Goal: Task Accomplishment & Management: Complete application form

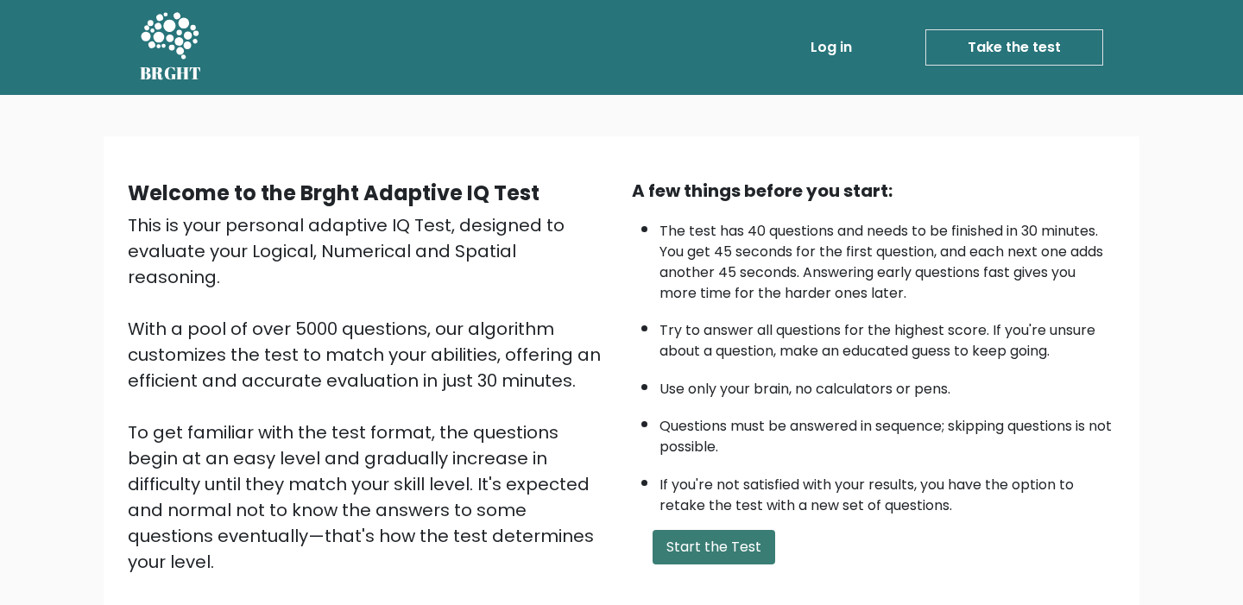
click at [700, 540] on button "Start the Test" at bounding box center [713, 547] width 123 height 35
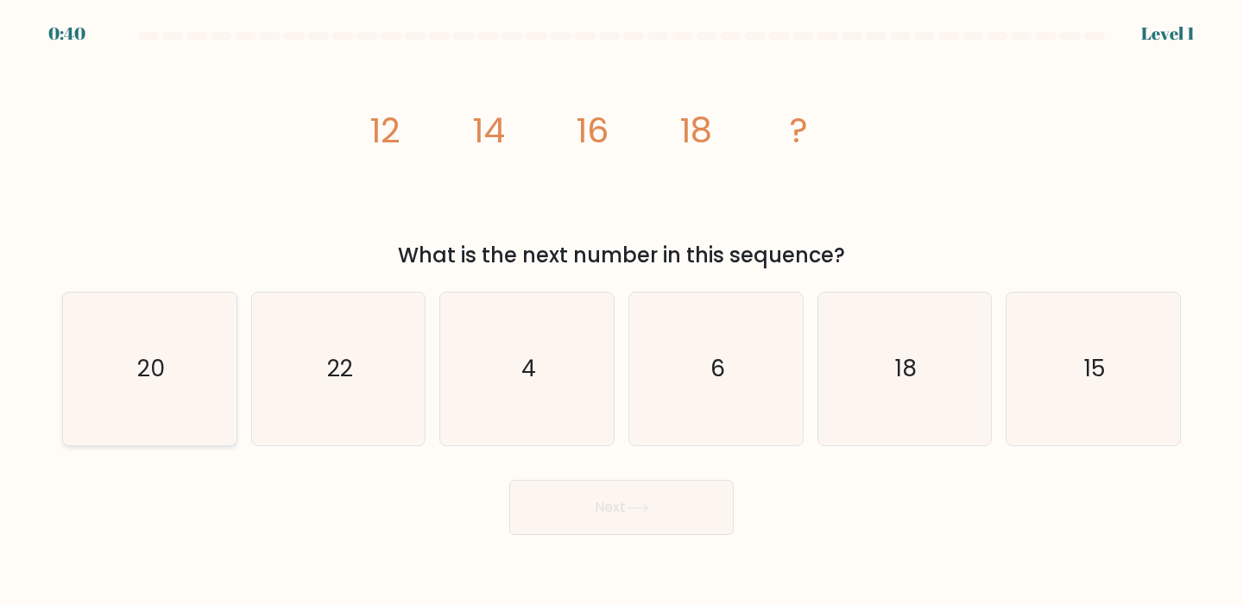
click at [165, 351] on icon "20" at bounding box center [149, 369] width 153 height 153
click at [621, 312] on input "a. 20" at bounding box center [621, 307] width 1 height 9
radio input "true"
click at [648, 510] on icon at bounding box center [637, 507] width 23 height 9
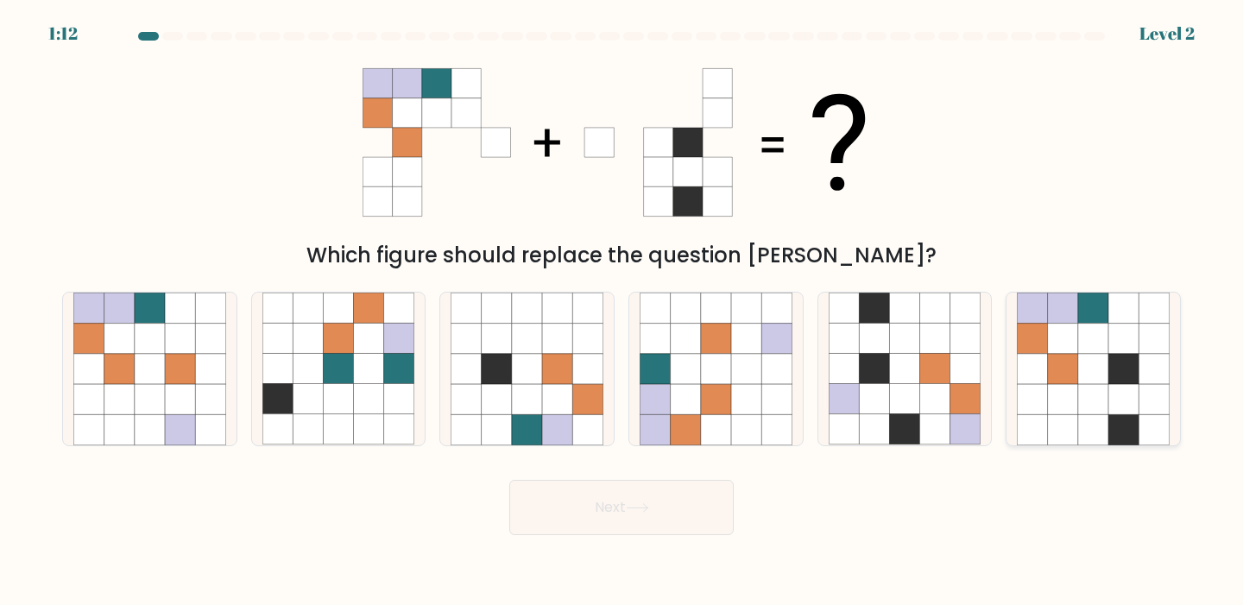
click at [1119, 388] on icon at bounding box center [1123, 399] width 30 height 30
click at [622, 312] on input "f." at bounding box center [621, 307] width 1 height 9
radio input "true"
click at [627, 501] on button "Next" at bounding box center [621, 507] width 224 height 55
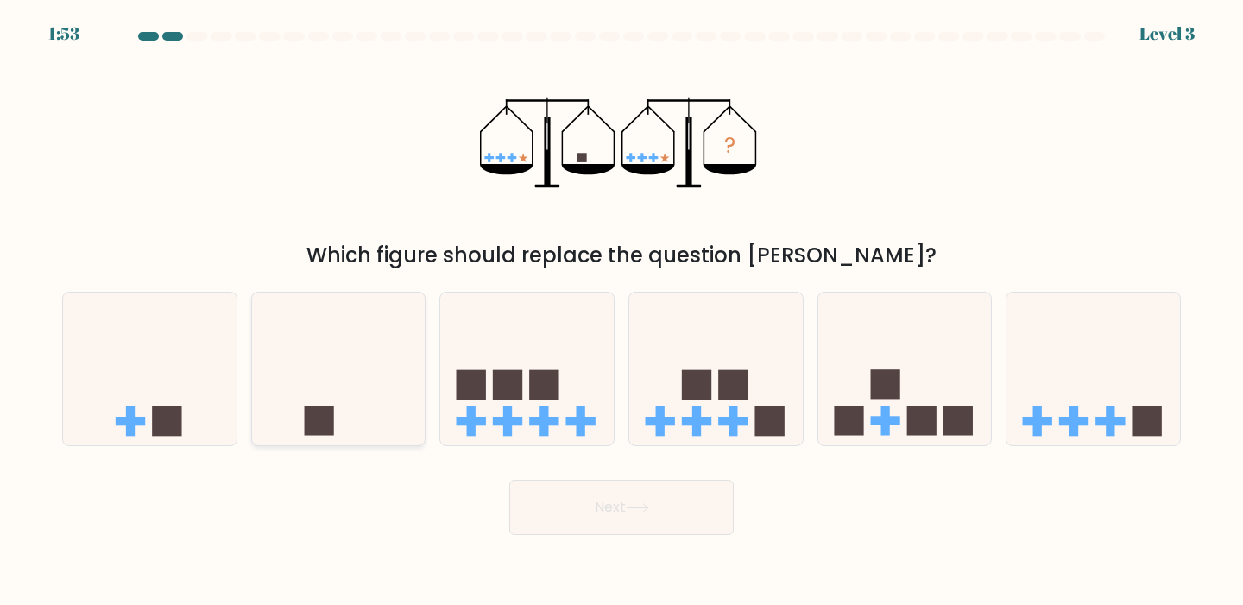
click at [369, 402] on icon at bounding box center [338, 368] width 173 height 143
click at [621, 312] on input "b." at bounding box center [621, 307] width 1 height 9
radio input "true"
click at [606, 509] on button "Next" at bounding box center [621, 507] width 224 height 55
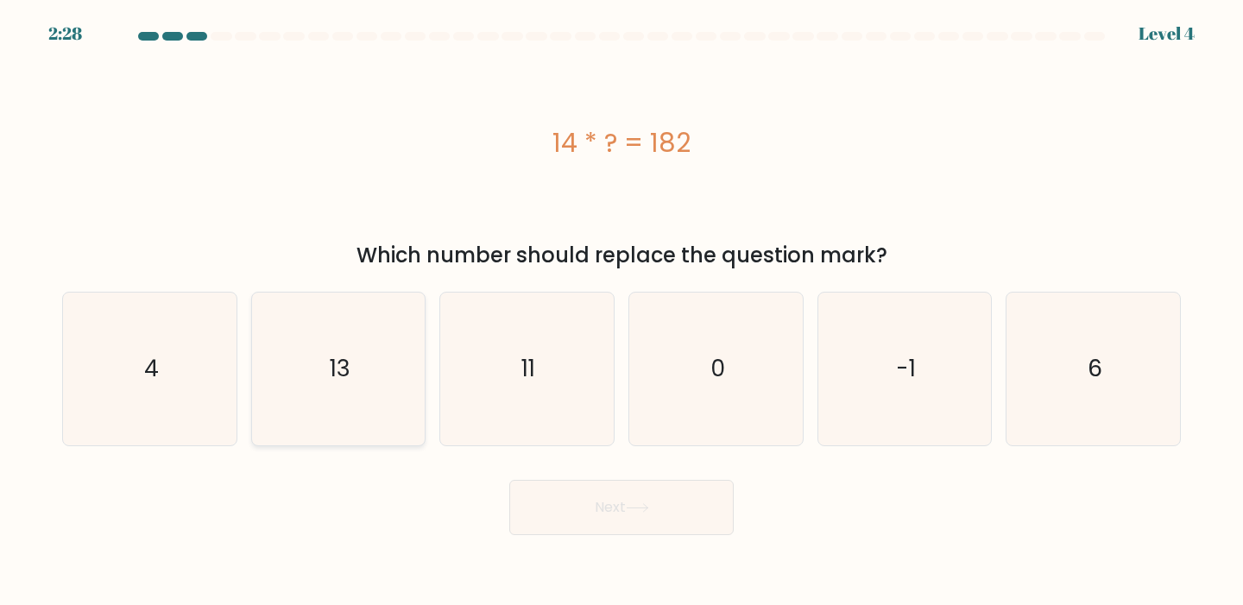
click at [321, 374] on icon "13" at bounding box center [338, 369] width 153 height 153
click at [621, 312] on input "b. 13" at bounding box center [621, 307] width 1 height 9
radio input "true"
click at [627, 500] on button "Next" at bounding box center [621, 507] width 224 height 55
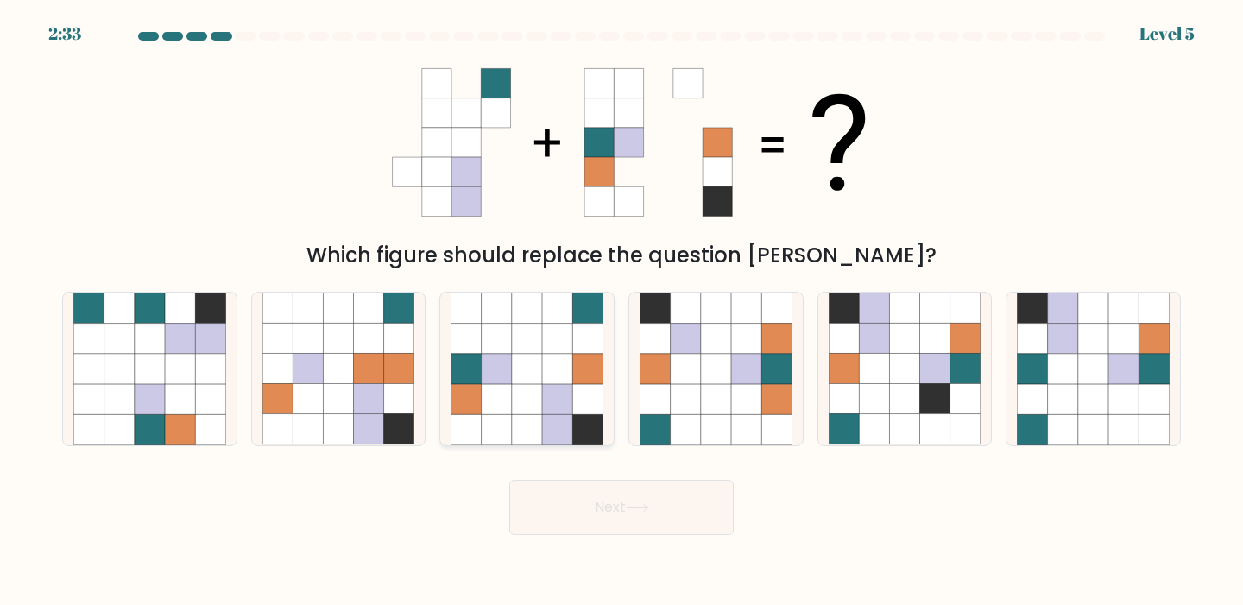
click at [513, 387] on icon at bounding box center [527, 399] width 30 height 30
click at [621, 312] on input "c." at bounding box center [621, 307] width 1 height 9
radio input "true"
click at [602, 509] on button "Next" at bounding box center [621, 507] width 224 height 55
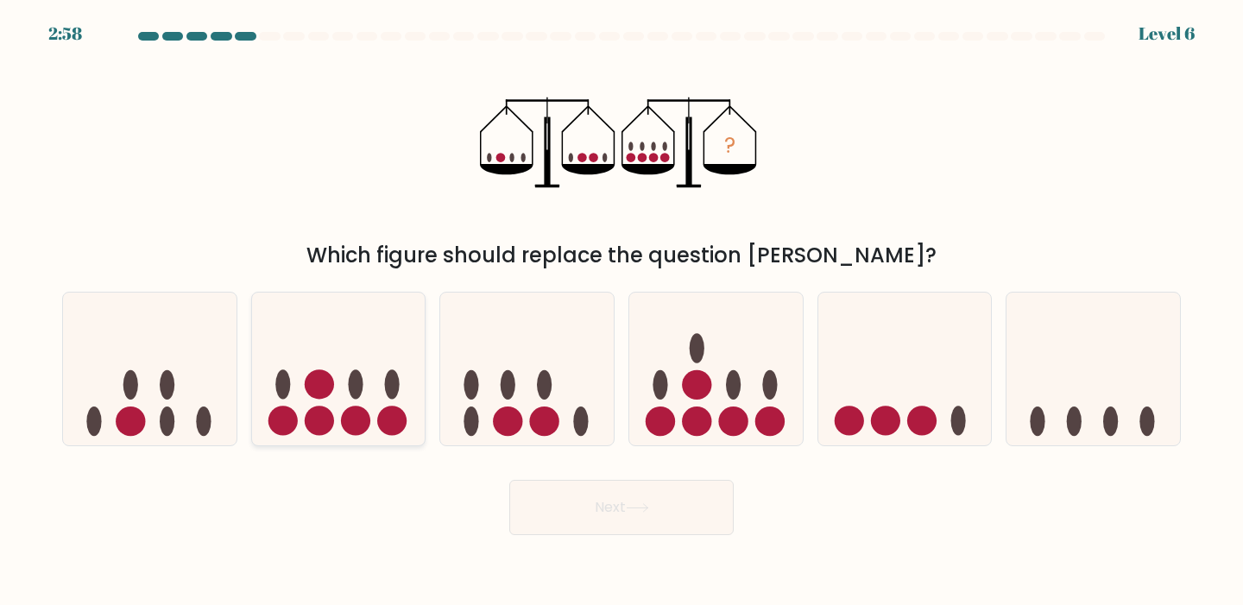
click at [334, 403] on icon at bounding box center [338, 368] width 173 height 143
click at [621, 312] on input "b." at bounding box center [621, 307] width 1 height 9
radio input "true"
click at [640, 513] on button "Next" at bounding box center [621, 507] width 224 height 55
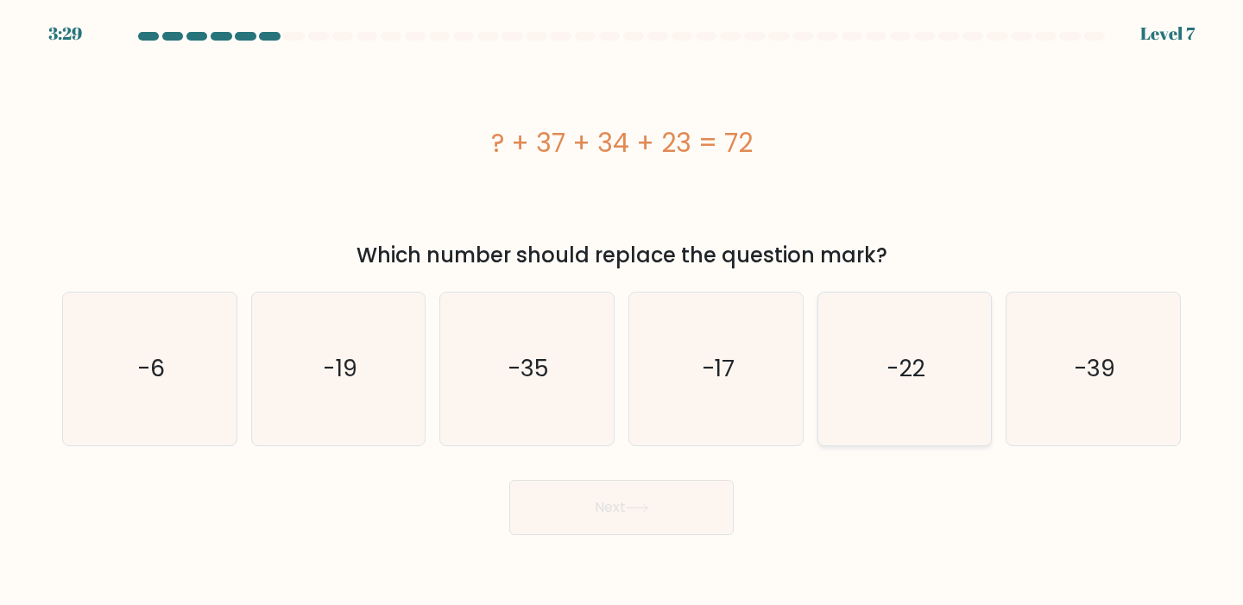
click at [912, 386] on icon "-22" at bounding box center [904, 369] width 153 height 153
click at [622, 312] on input "e. -22" at bounding box center [621, 307] width 1 height 9
radio input "true"
click at [647, 504] on icon at bounding box center [637, 508] width 21 height 8
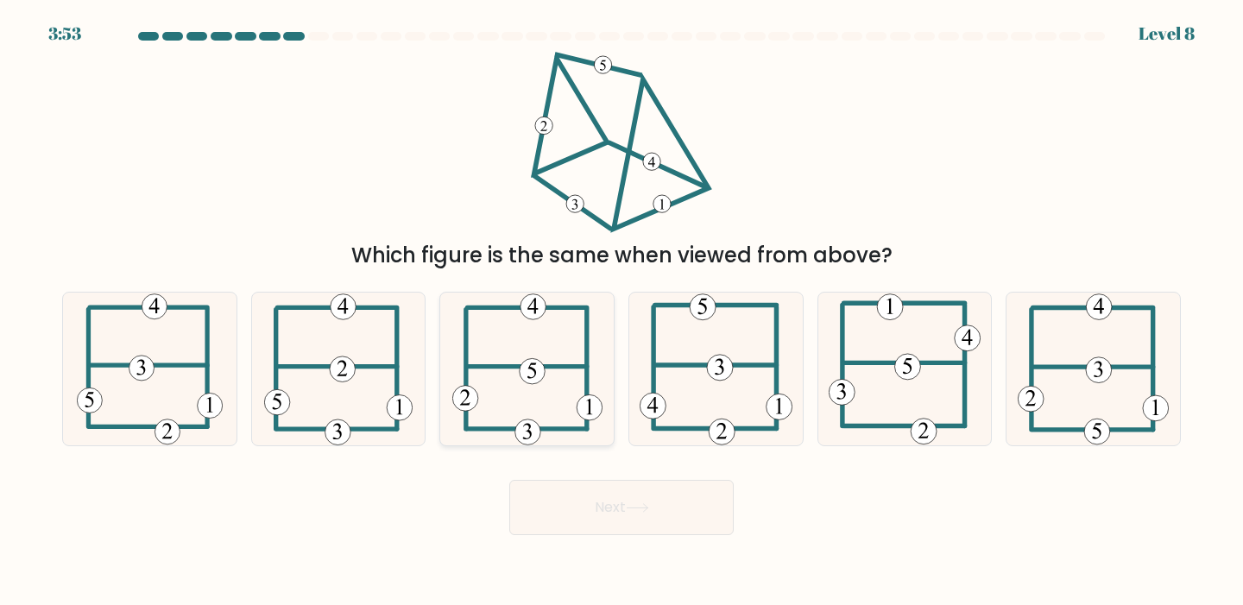
click at [535, 370] on icon at bounding box center [531, 371] width 9 height 16
click at [621, 312] on input "c." at bounding box center [621, 307] width 1 height 9
radio input "true"
click at [601, 517] on button "Next" at bounding box center [621, 507] width 224 height 55
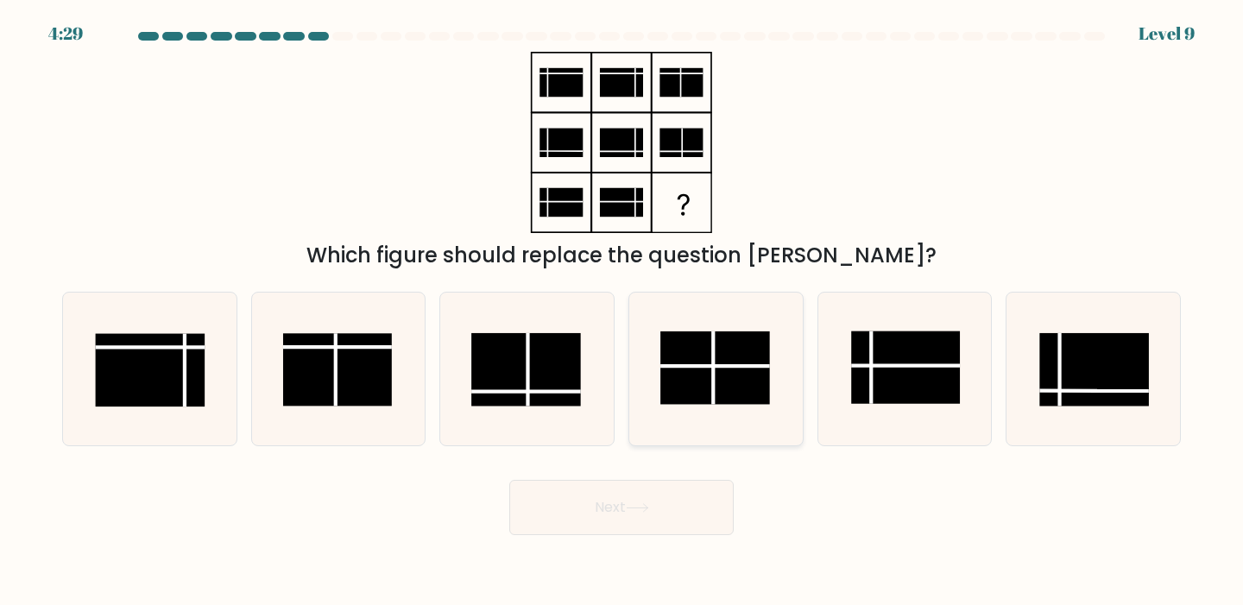
click at [718, 392] on rect at bounding box center [714, 367] width 109 height 72
click at [622, 312] on input "d." at bounding box center [621, 307] width 1 height 9
radio input "true"
click at [659, 517] on button "Next" at bounding box center [621, 507] width 224 height 55
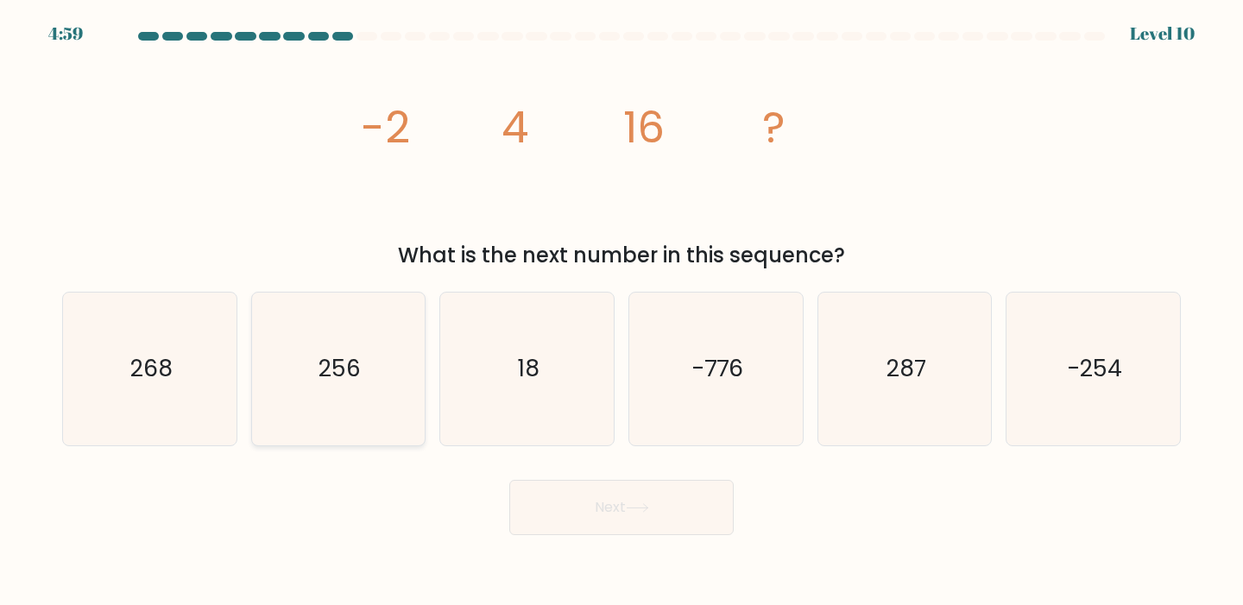
click at [343, 348] on icon "256" at bounding box center [338, 369] width 153 height 153
click at [621, 312] on input "b. 256" at bounding box center [621, 307] width 1 height 9
radio input "true"
click at [598, 507] on button "Next" at bounding box center [621, 507] width 224 height 55
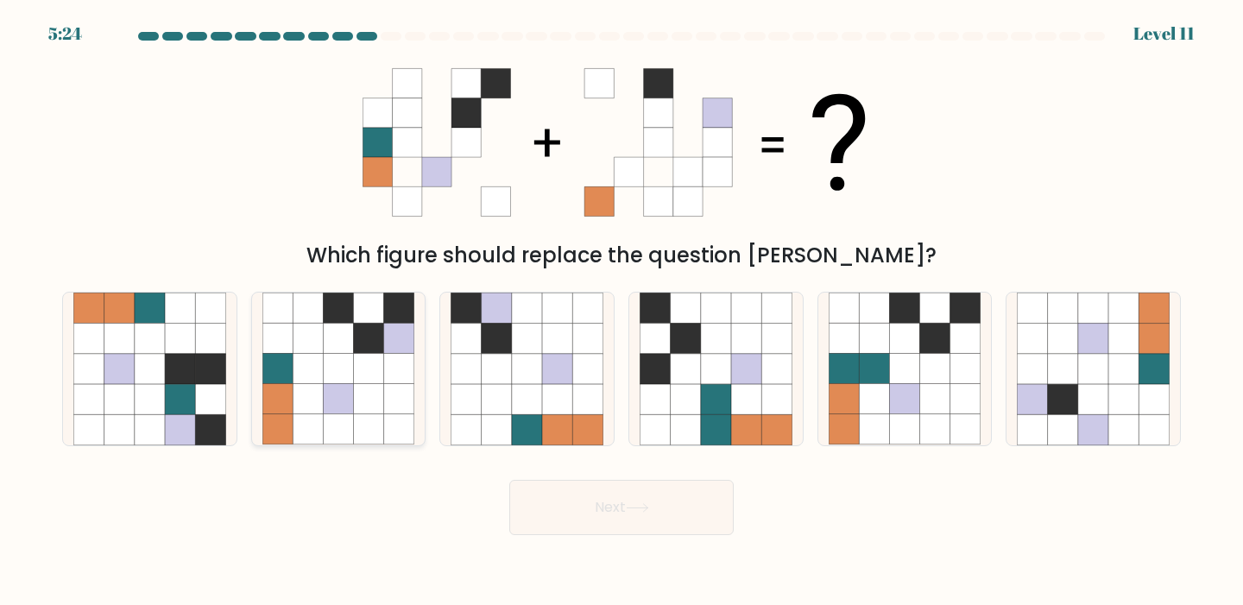
click at [356, 362] on icon at bounding box center [369, 369] width 30 height 30
click at [621, 312] on input "b." at bounding box center [621, 307] width 1 height 9
radio input "true"
click at [643, 501] on button "Next" at bounding box center [621, 507] width 224 height 55
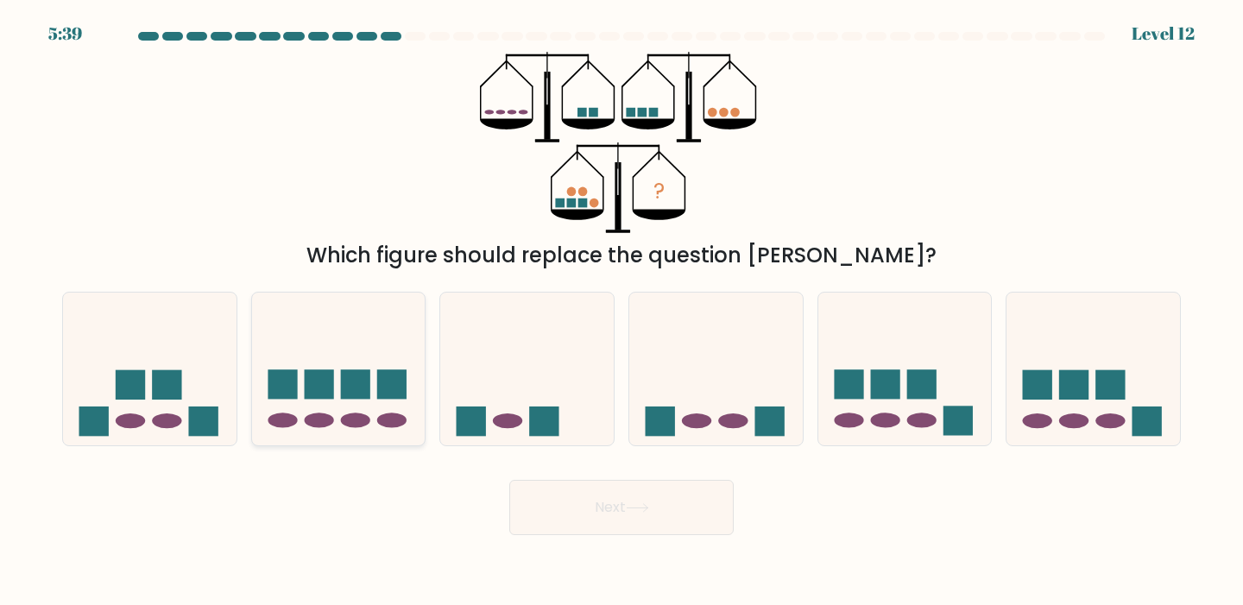
click at [334, 404] on icon at bounding box center [338, 368] width 173 height 143
click at [621, 312] on input "b." at bounding box center [621, 307] width 1 height 9
radio input "true"
click at [612, 504] on button "Next" at bounding box center [621, 507] width 224 height 55
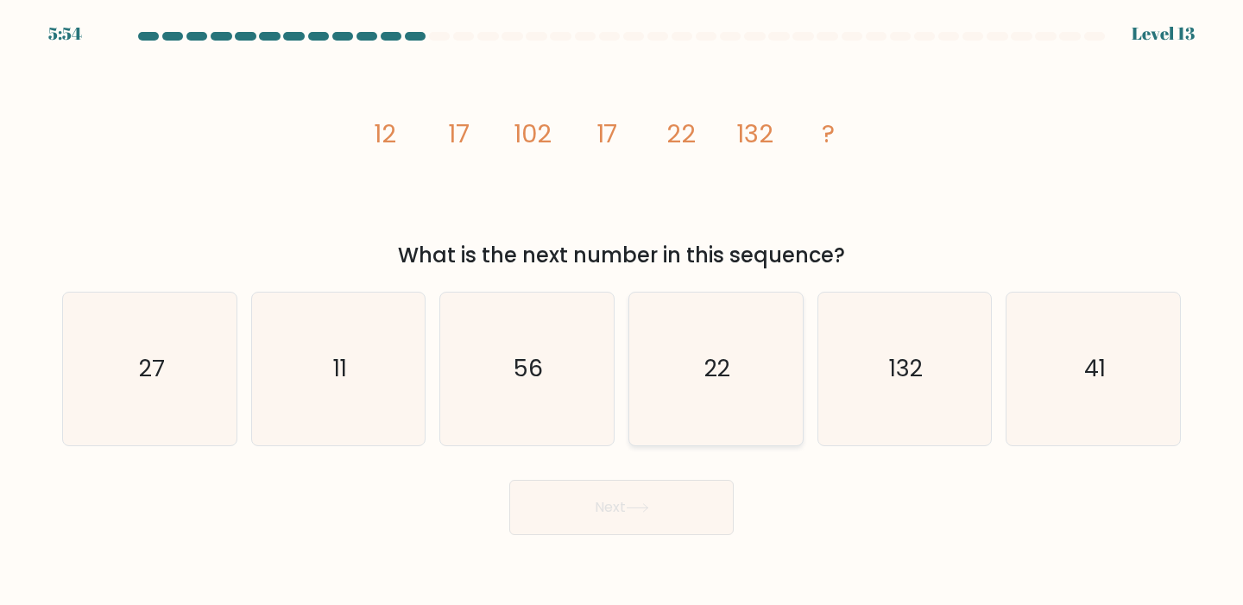
click at [691, 391] on icon "22" at bounding box center [715, 369] width 153 height 153
click at [622, 312] on input "d. 22" at bounding box center [621, 307] width 1 height 9
radio input "true"
click at [615, 495] on button "Next" at bounding box center [621, 507] width 224 height 55
click at [641, 509] on icon at bounding box center [637, 507] width 23 height 9
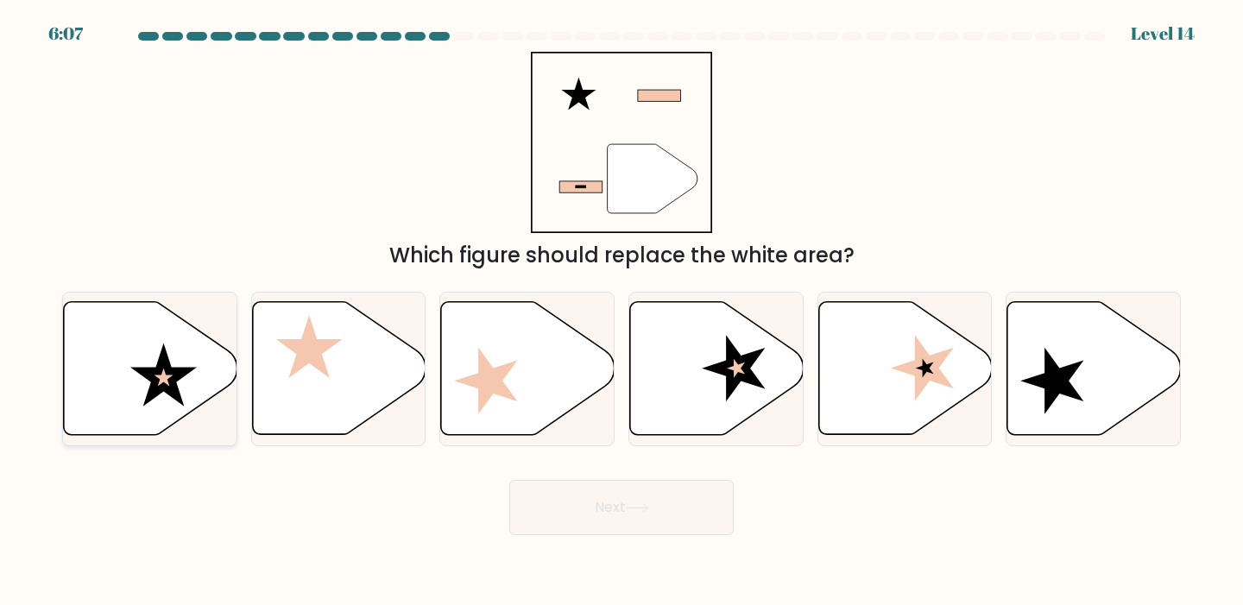
click at [128, 389] on icon at bounding box center [150, 368] width 173 height 133
click at [621, 312] on input "a." at bounding box center [621, 307] width 1 height 9
radio input "true"
click at [660, 502] on button "Next" at bounding box center [621, 507] width 224 height 55
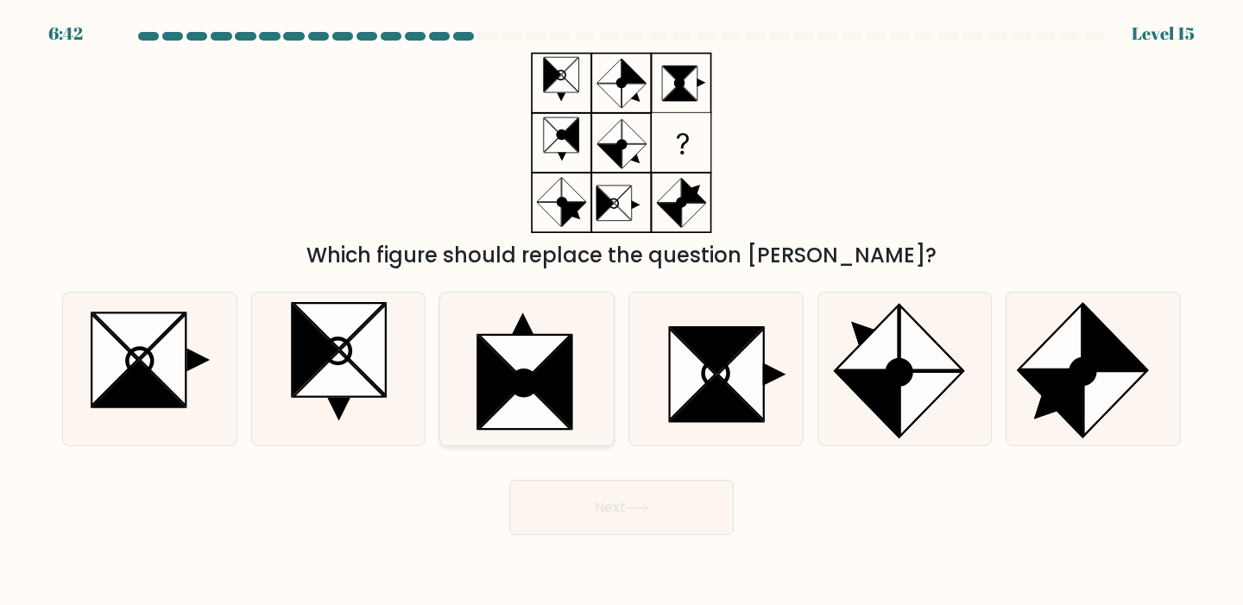
click at [554, 379] on icon at bounding box center [549, 382] width 46 height 91
click at [621, 312] on input "c." at bounding box center [621, 307] width 1 height 9
radio input "true"
click at [639, 523] on button "Next" at bounding box center [621, 507] width 224 height 55
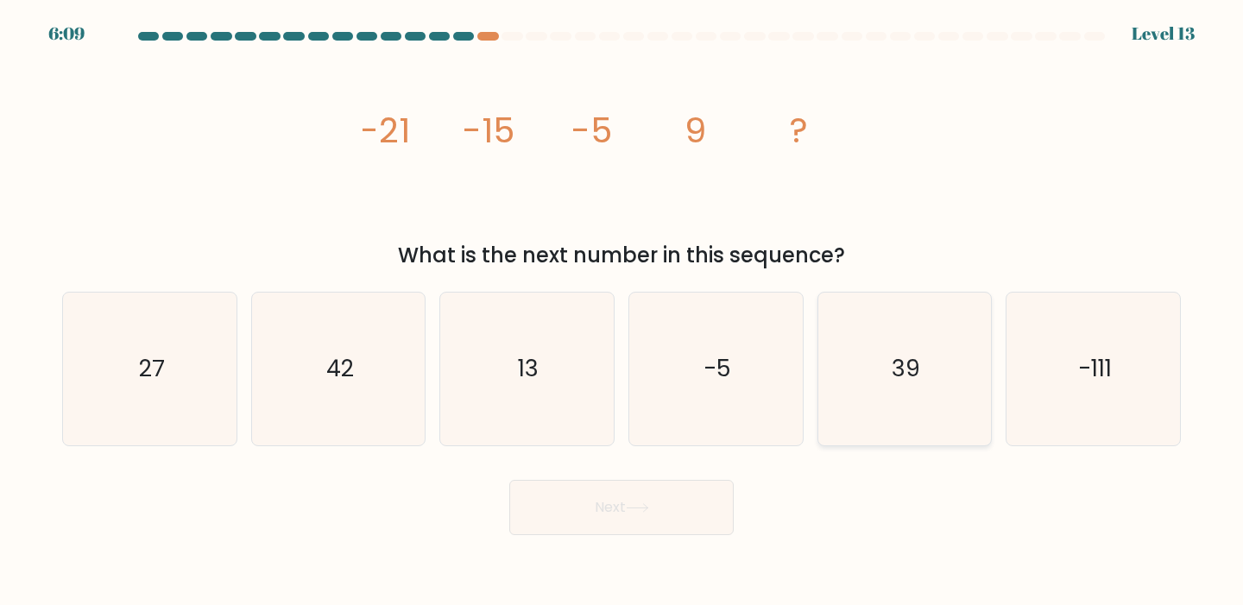
click at [885, 380] on icon "39" at bounding box center [904, 369] width 153 height 153
click at [622, 312] on input "e. 39" at bounding box center [621, 307] width 1 height 9
radio input "true"
click at [602, 524] on button "Next" at bounding box center [621, 507] width 224 height 55
